Goal: Information Seeking & Learning: Learn about a topic

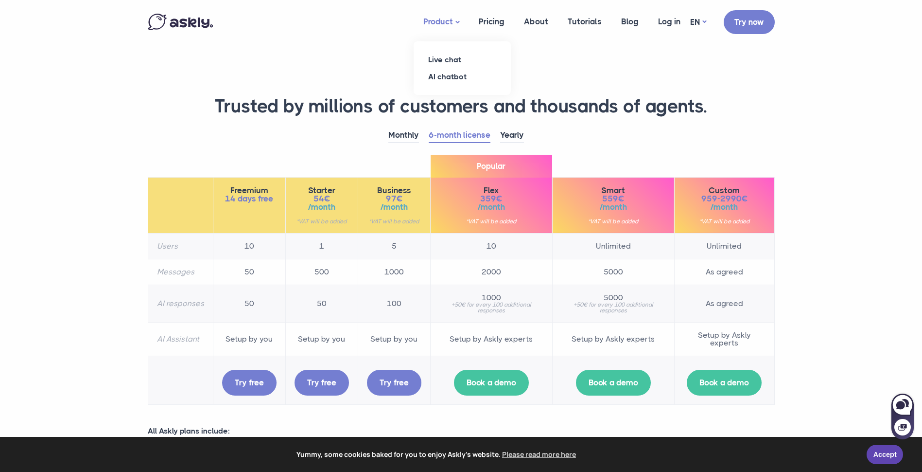
click at [450, 23] on link "Product" at bounding box center [441, 22] width 55 height 38
click at [197, 18] on img at bounding box center [180, 22] width 65 height 17
